Goal: Communication & Community: Answer question/provide support

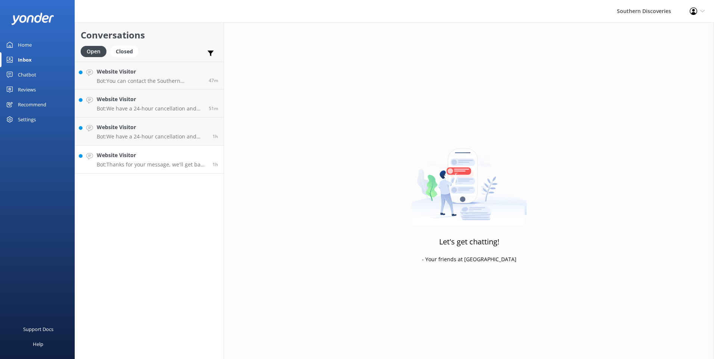
click at [147, 152] on h4 "Website Visitor" at bounding box center [152, 155] width 110 height 8
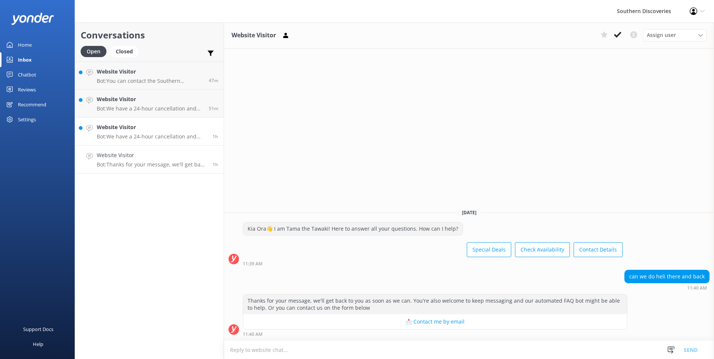
click at [149, 142] on link "Website Visitor Bot: We have a 24-hour cancellation and amendment policy. If yo…" at bounding box center [149, 132] width 149 height 28
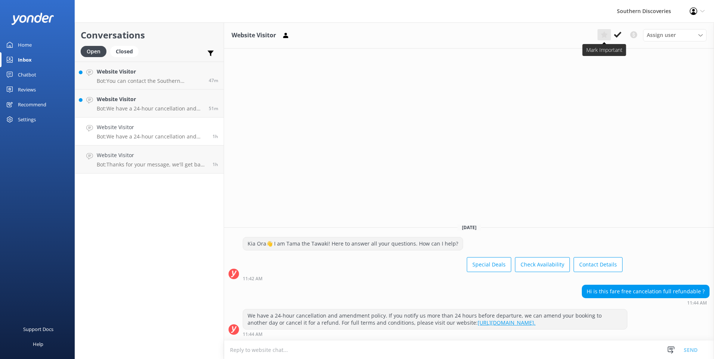
drag, startPoint x: 618, startPoint y: 34, endPoint x: 606, endPoint y: 38, distance: 12.6
click at [618, 34] on icon at bounding box center [617, 34] width 7 height 7
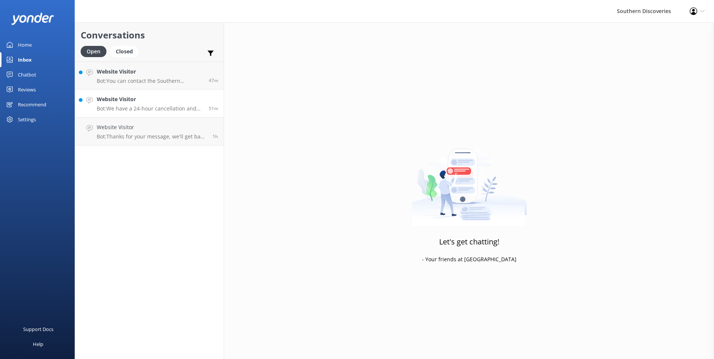
click at [93, 108] on link "Website Visitor Bot: We have a 24-hour cancellation and amendment policy. If yo…" at bounding box center [149, 104] width 149 height 28
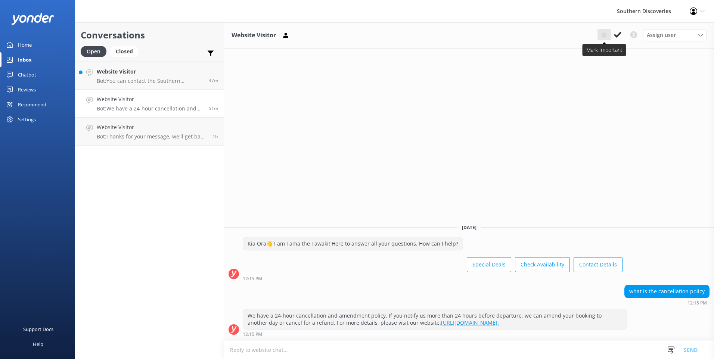
click at [618, 32] on icon at bounding box center [617, 34] width 7 height 7
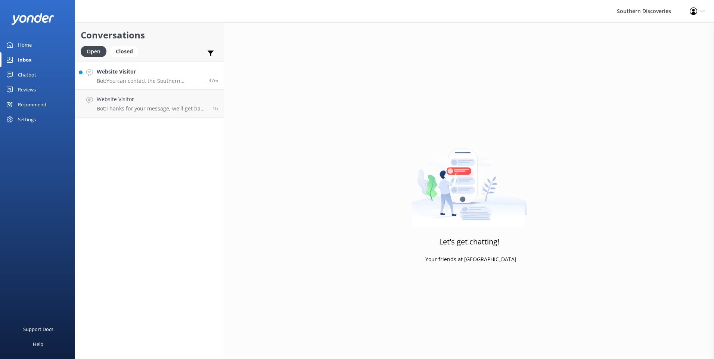
click at [146, 68] on h4 "Website Visitor" at bounding box center [150, 72] width 106 height 8
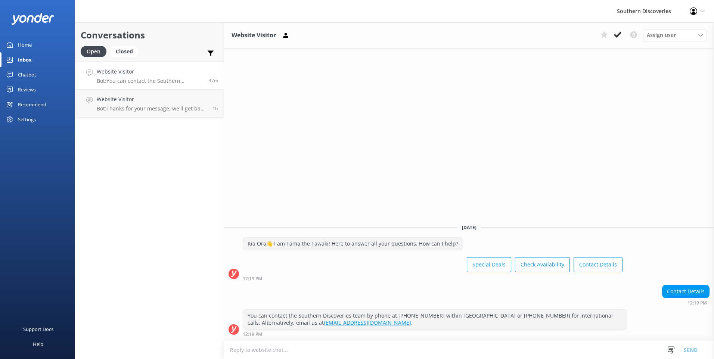
click at [611, 30] on button at bounding box center [617, 34] width 13 height 11
